Goal: Navigation & Orientation: Find specific page/section

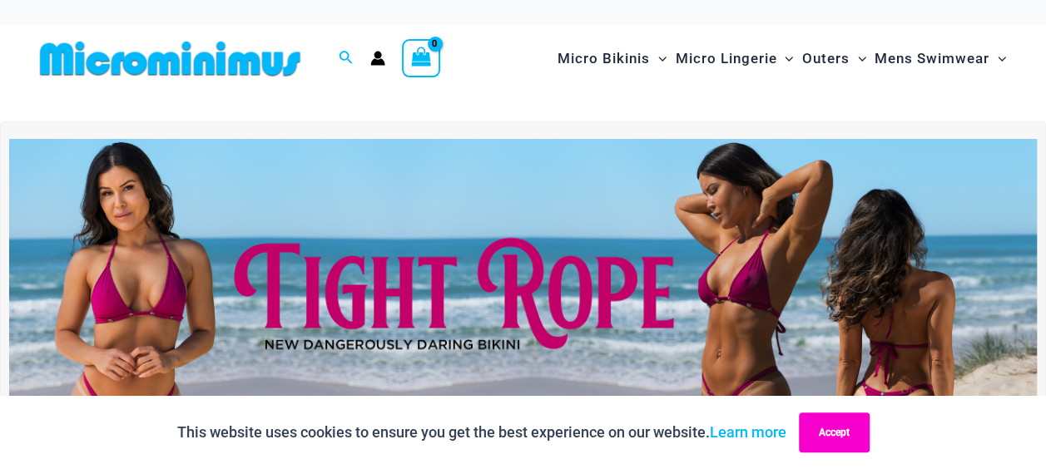
click at [842, 436] on button "Accept" at bounding box center [834, 433] width 71 height 40
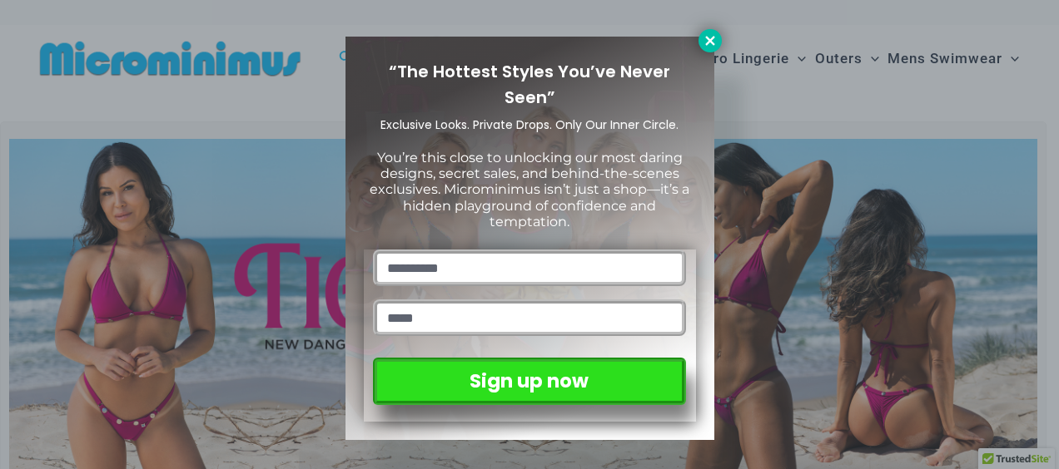
click at [707, 38] on icon at bounding box center [709, 40] width 9 height 9
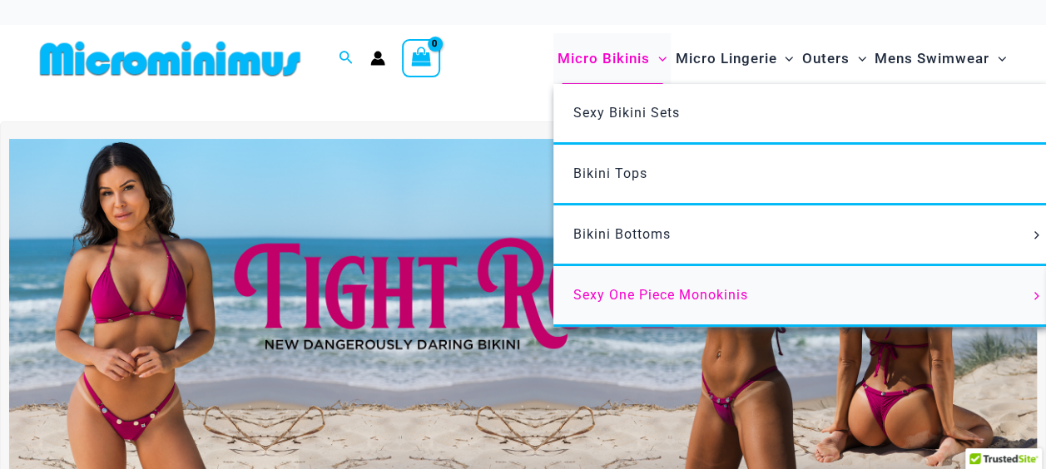
click at [647, 291] on span "Sexy One Piece Monokinis" at bounding box center [660, 295] width 175 height 16
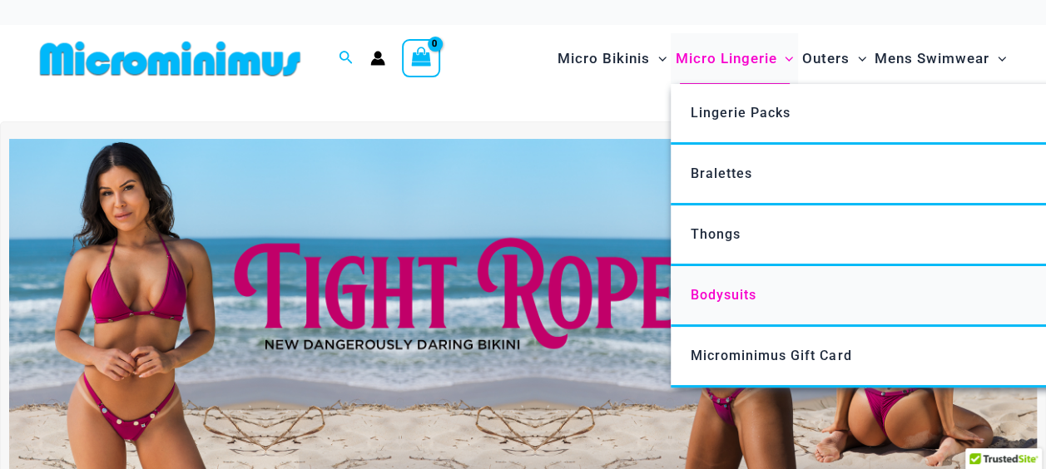
click at [717, 294] on span "Bodysuits" at bounding box center [724, 295] width 66 height 16
